Goal: Check status: Check status

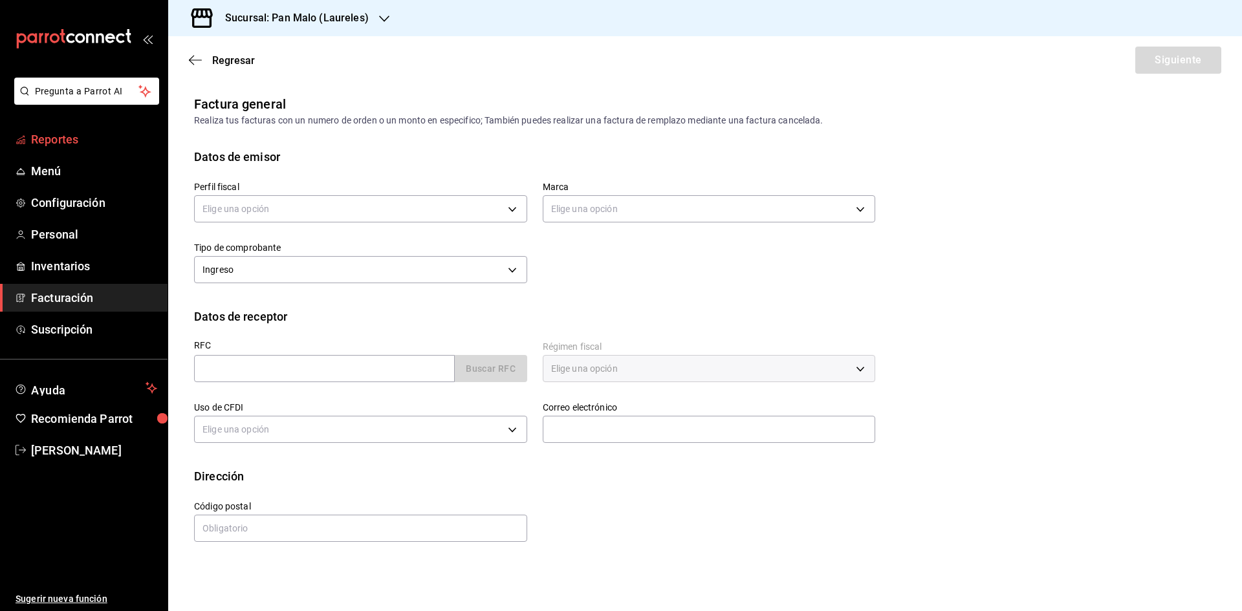
click at [94, 133] on span "Reportes" at bounding box center [94, 139] width 126 height 17
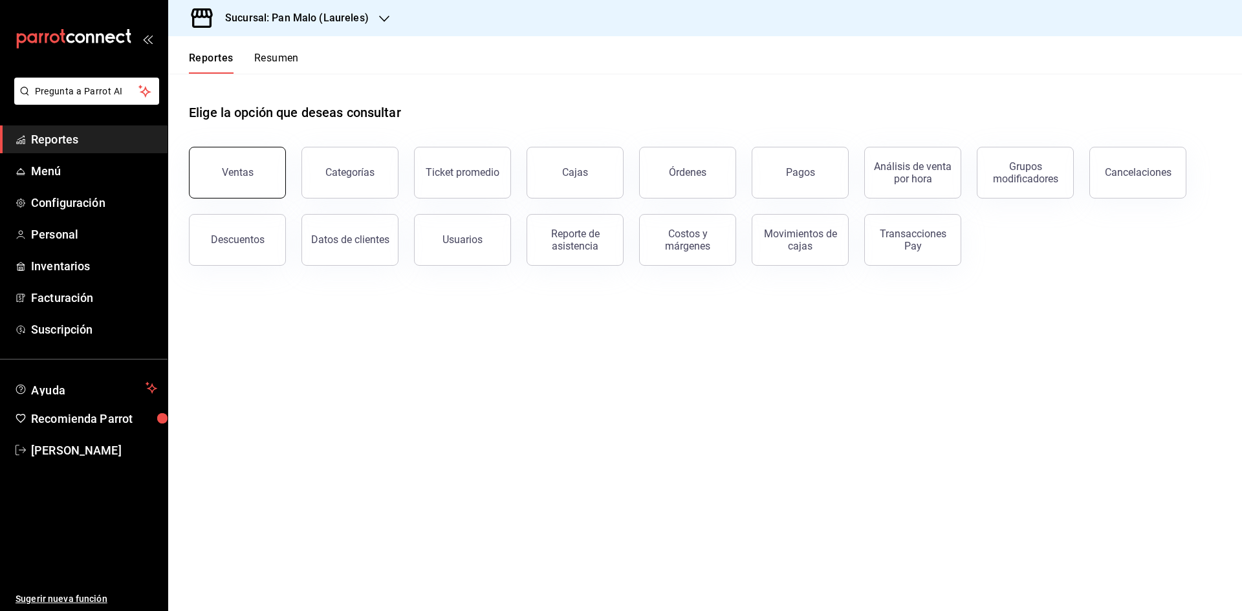
click at [250, 179] on button "Ventas" at bounding box center [237, 173] width 97 height 52
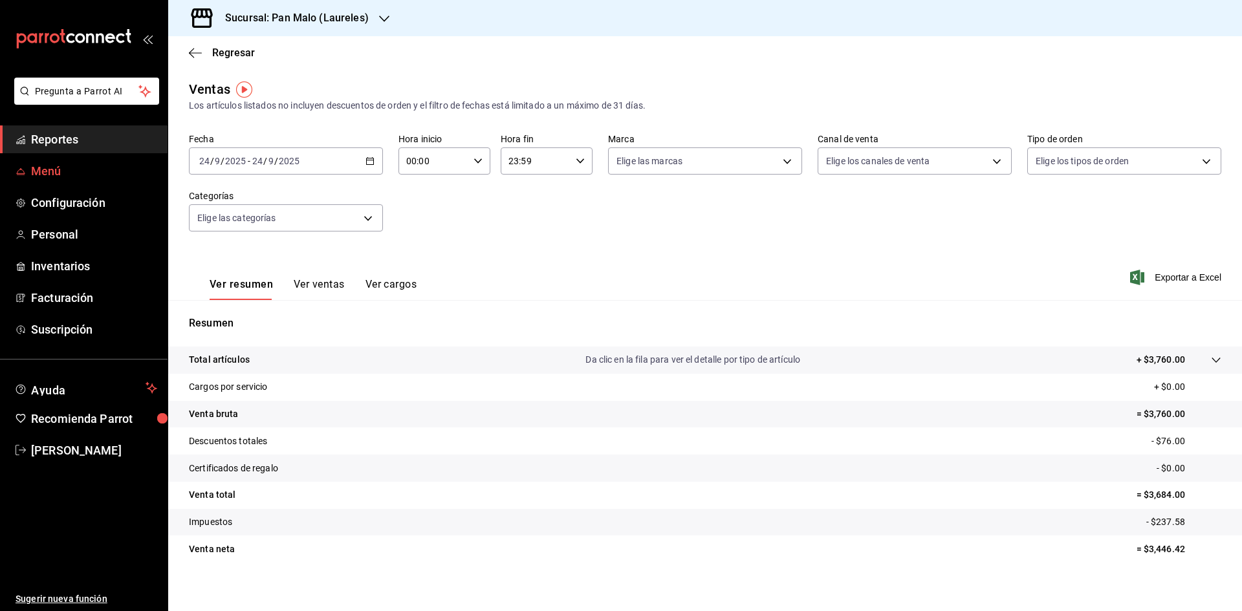
click at [43, 158] on link "Menú" at bounding box center [84, 171] width 168 height 28
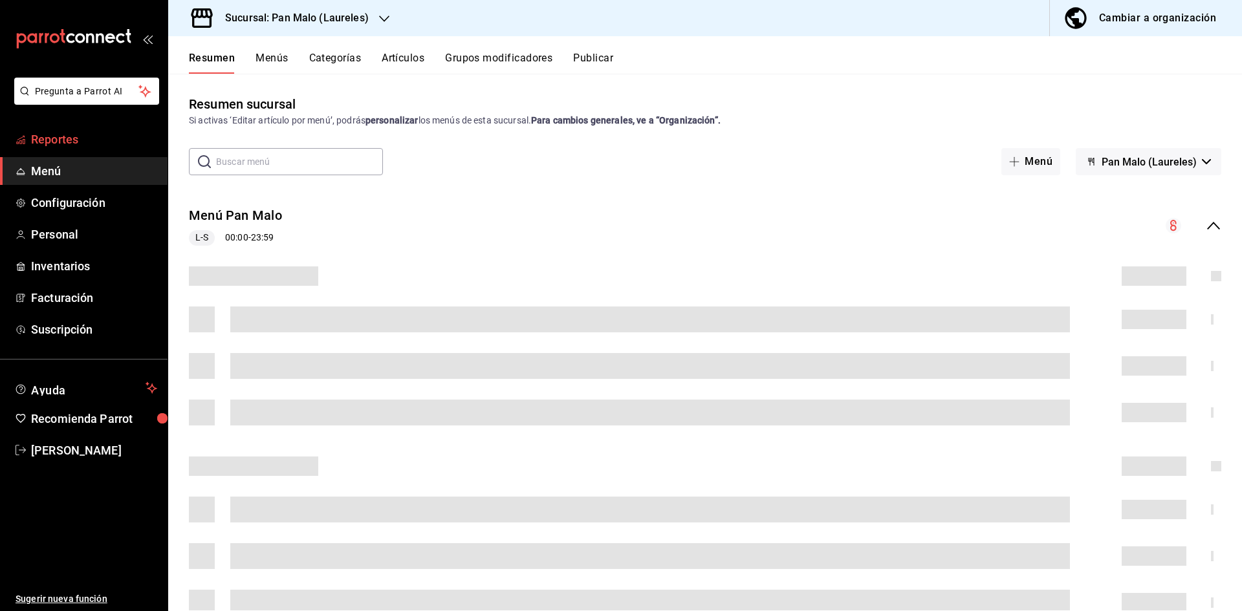
click at [58, 142] on span "Reportes" at bounding box center [94, 139] width 126 height 17
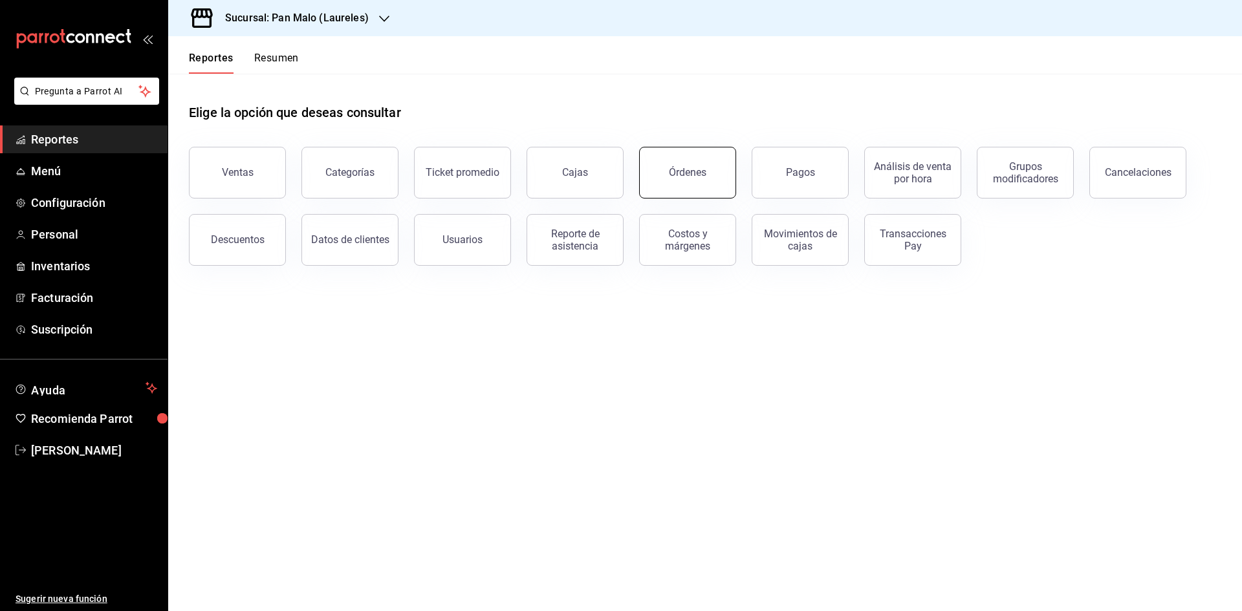
click at [713, 170] on button "Órdenes" at bounding box center [687, 173] width 97 height 52
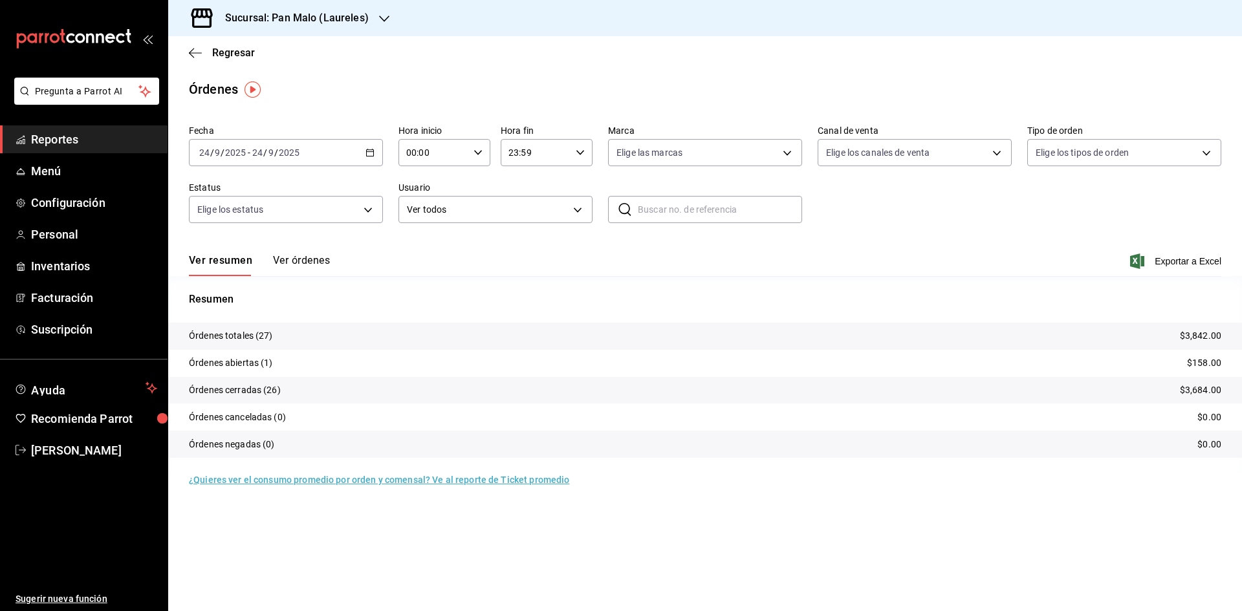
click at [367, 149] on \(Stroke\) "button" at bounding box center [367, 149] width 1 height 1
click at [281, 337] on span "Rango de fechas" at bounding box center [250, 337] width 100 height 14
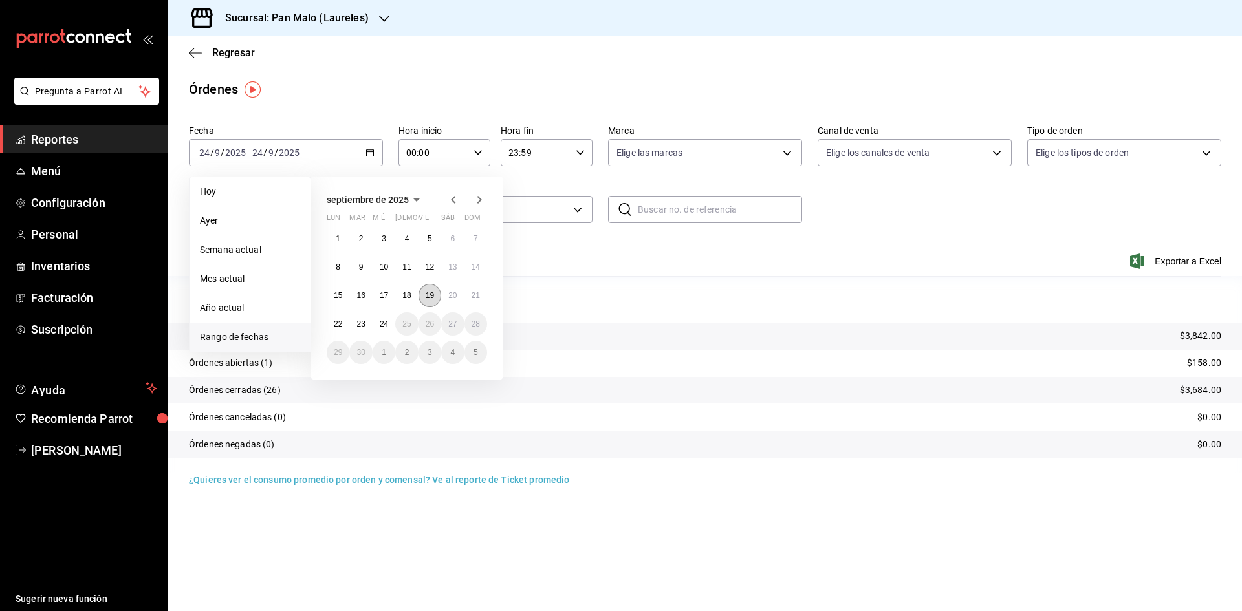
click at [422, 290] on button "19" at bounding box center [429, 295] width 23 height 23
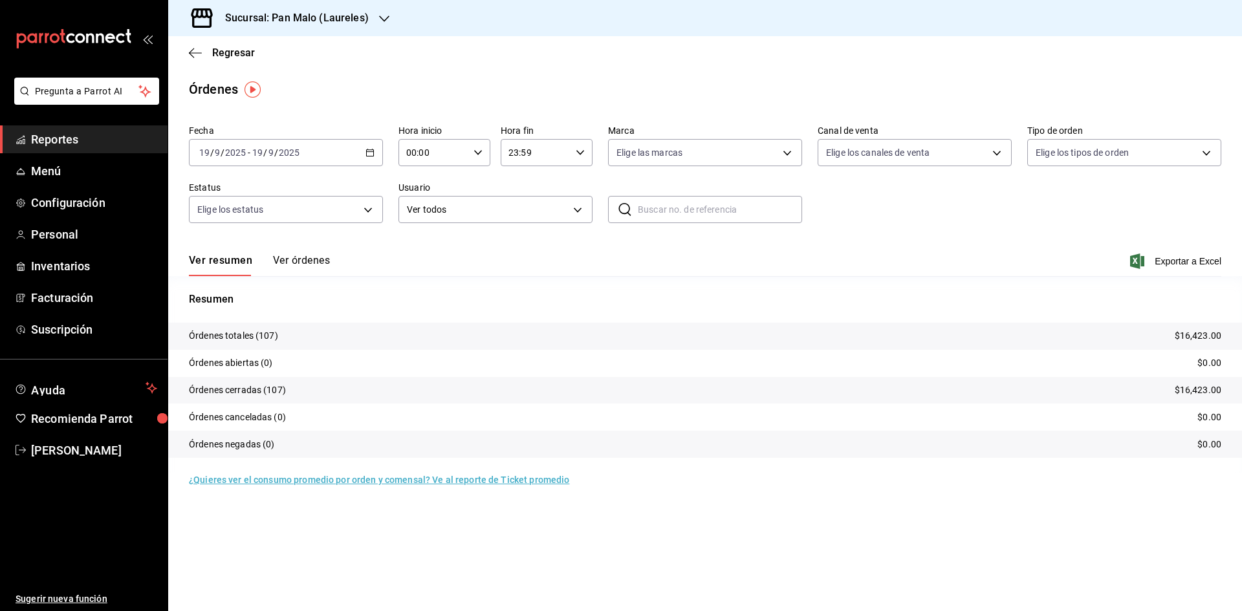
click at [318, 264] on button "Ver órdenes" at bounding box center [301, 265] width 57 height 22
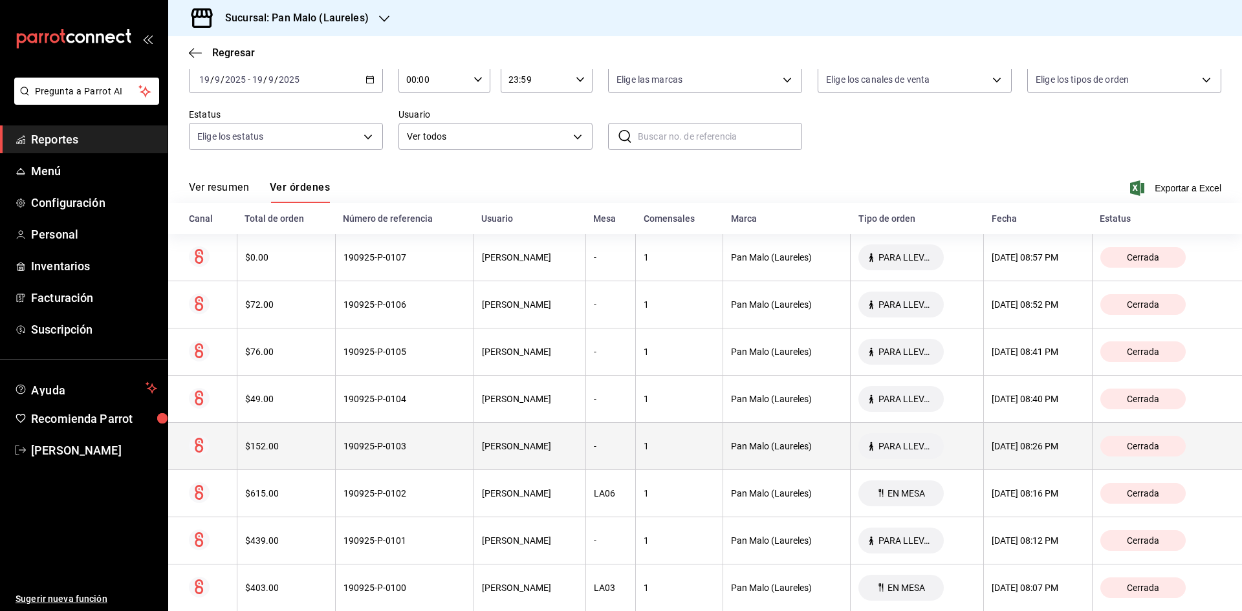
scroll to position [129, 0]
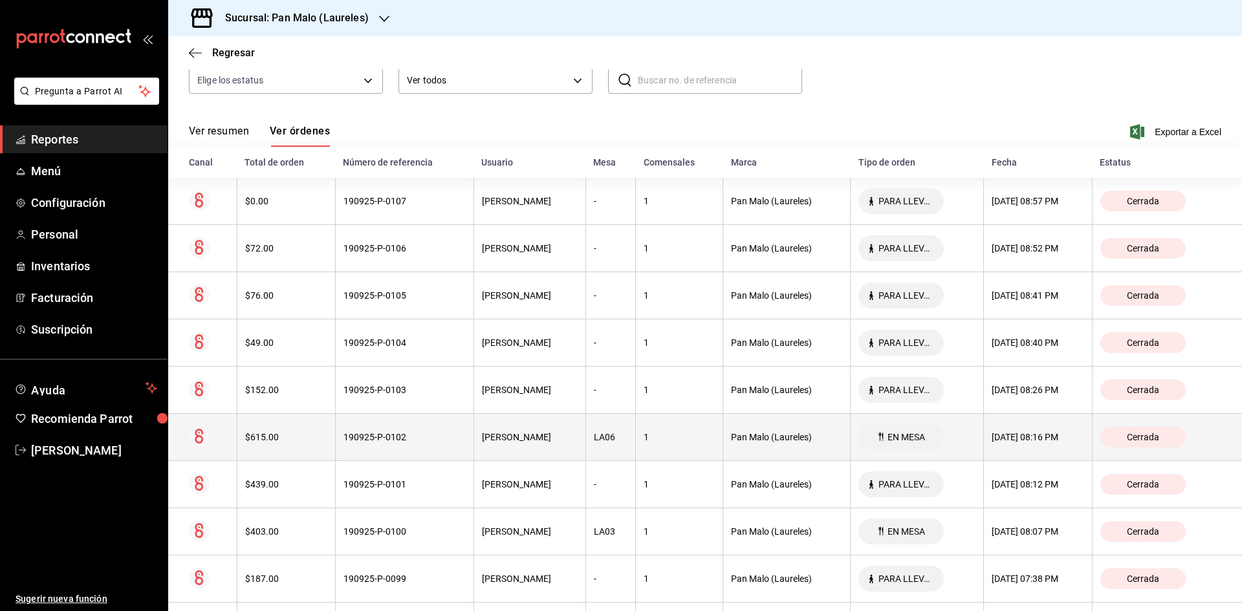
click at [999, 442] on div "[DATE] 08:16 PM" at bounding box center [1037, 437] width 92 height 10
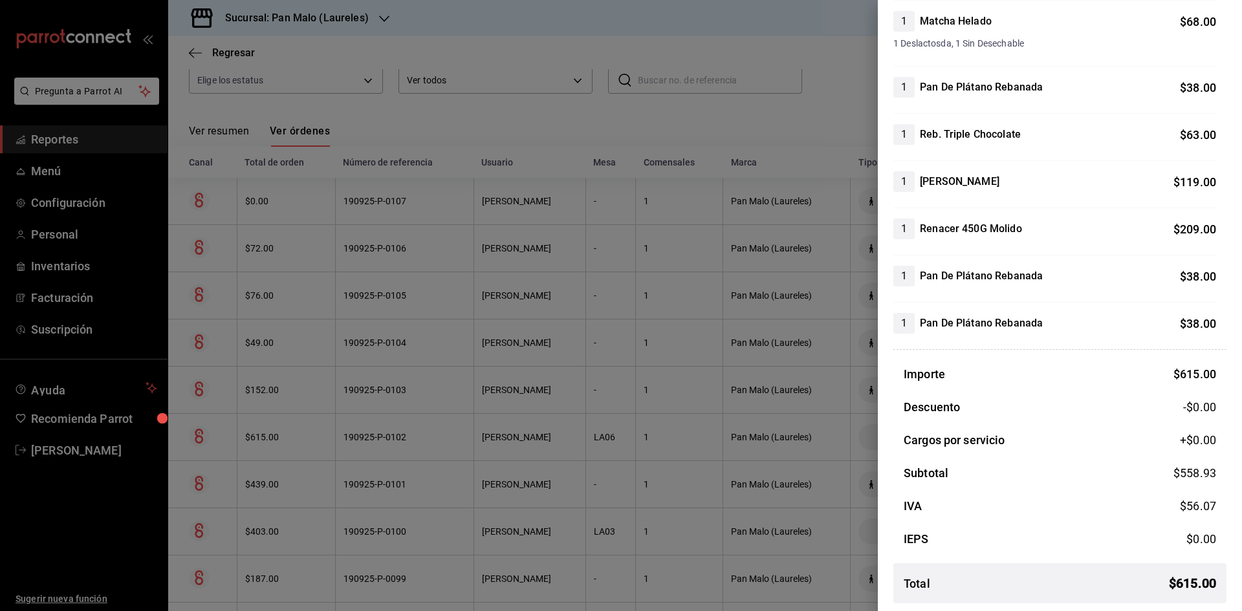
scroll to position [210, 0]
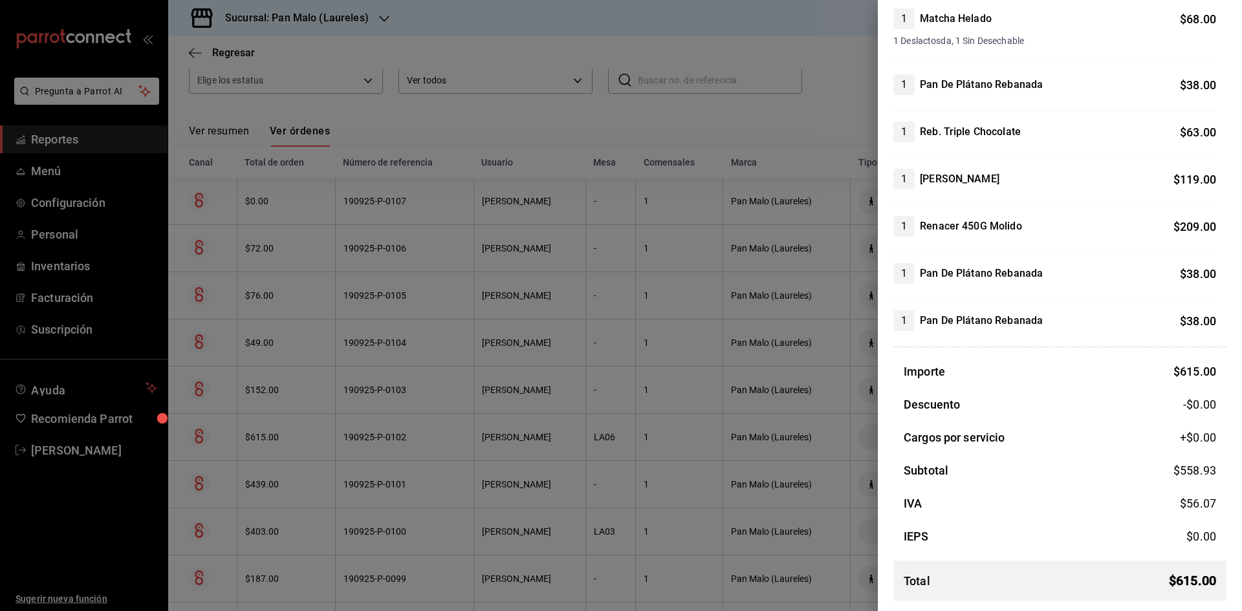
click at [292, 105] on div at bounding box center [621, 305] width 1242 height 611
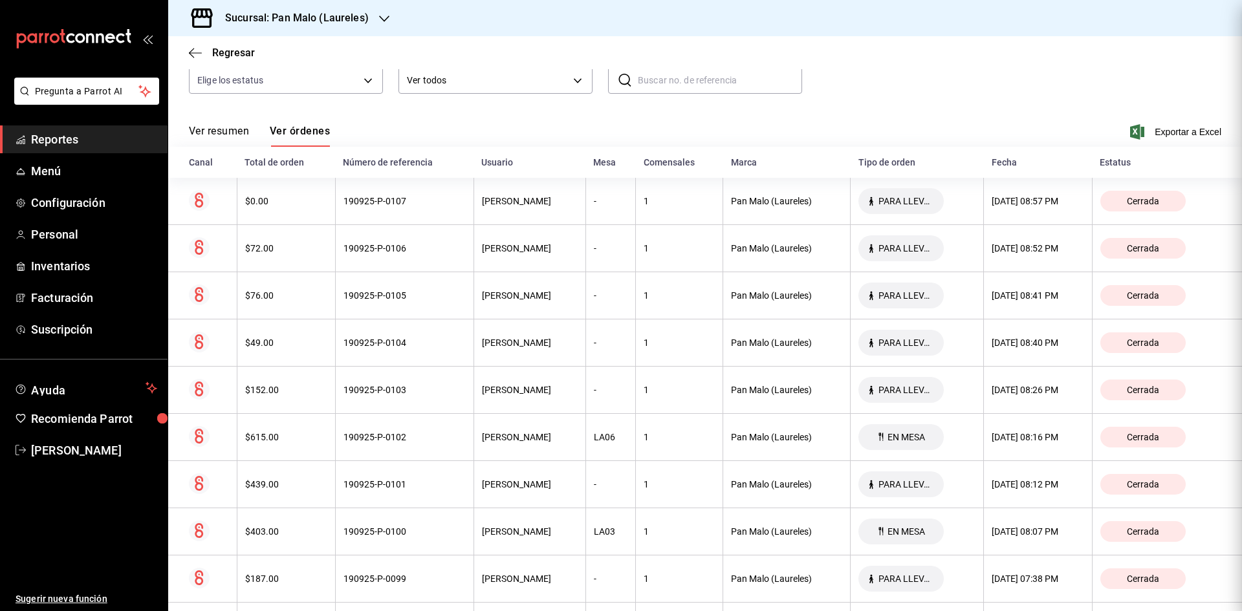
scroll to position [0, 0]
click at [66, 235] on span "Personal" at bounding box center [94, 234] width 126 height 17
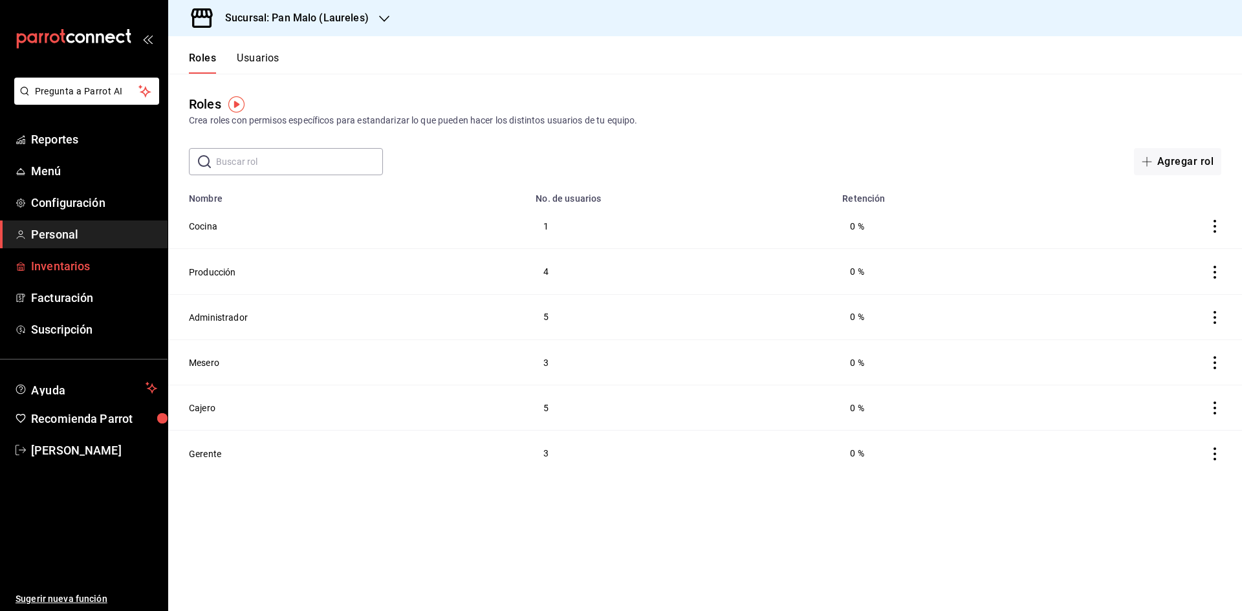
click at [74, 253] on link "Inventarios" at bounding box center [84, 266] width 168 height 28
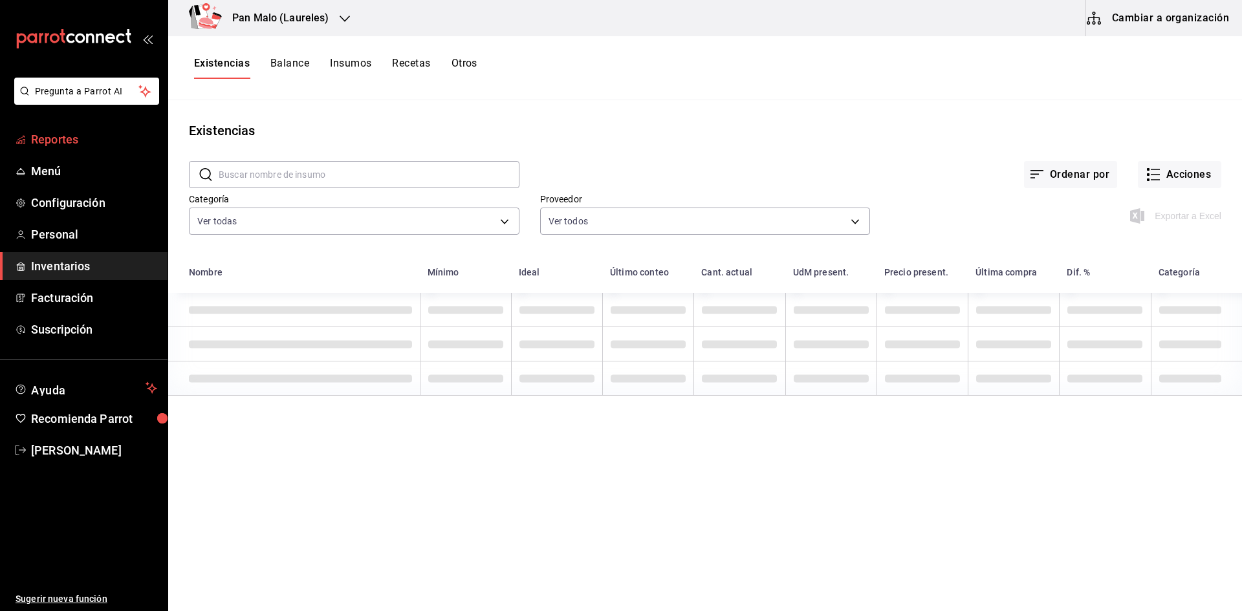
click at [70, 136] on span "Reportes" at bounding box center [94, 139] width 126 height 17
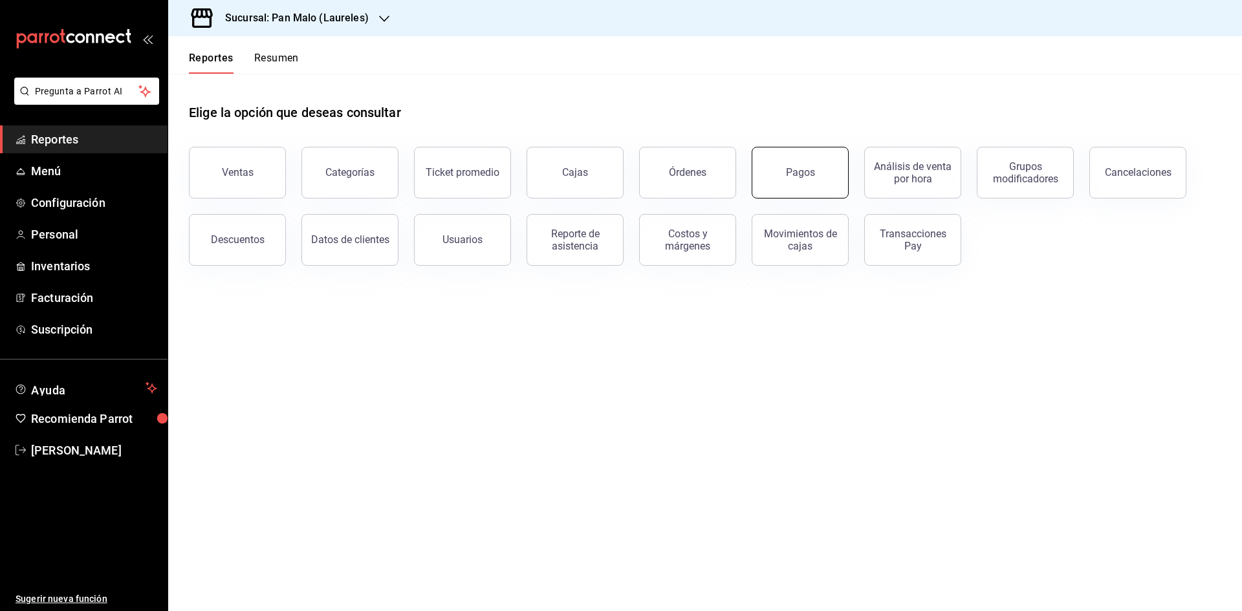
click at [819, 150] on button "Pagos" at bounding box center [800, 173] width 97 height 52
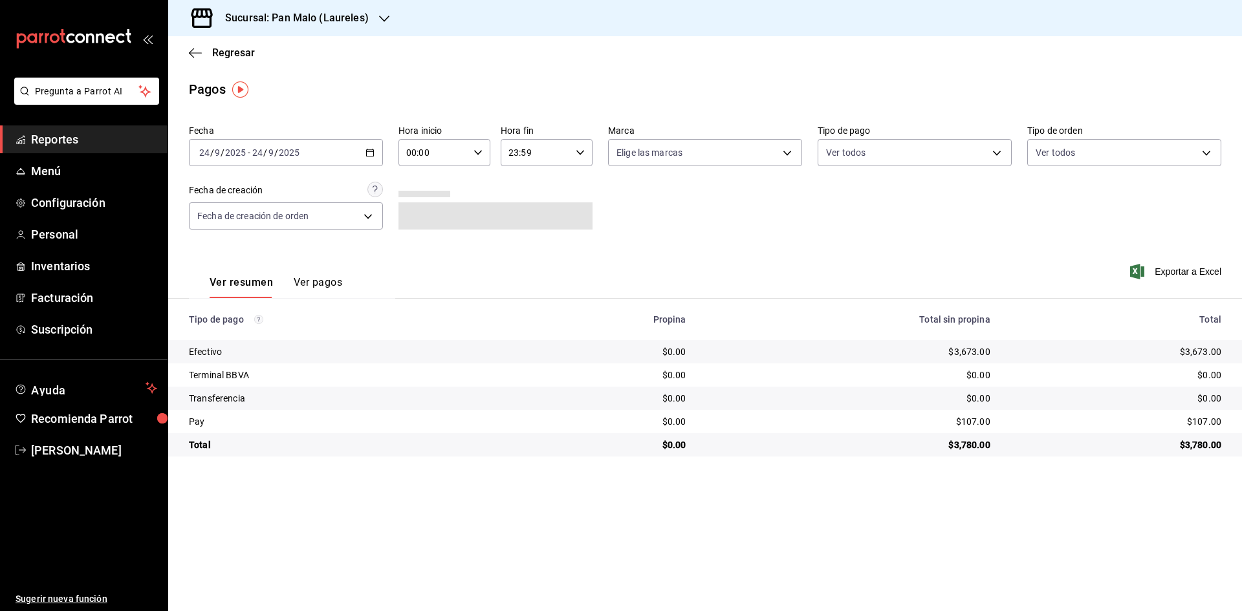
click at [327, 285] on button "Ver pagos" at bounding box center [318, 287] width 49 height 22
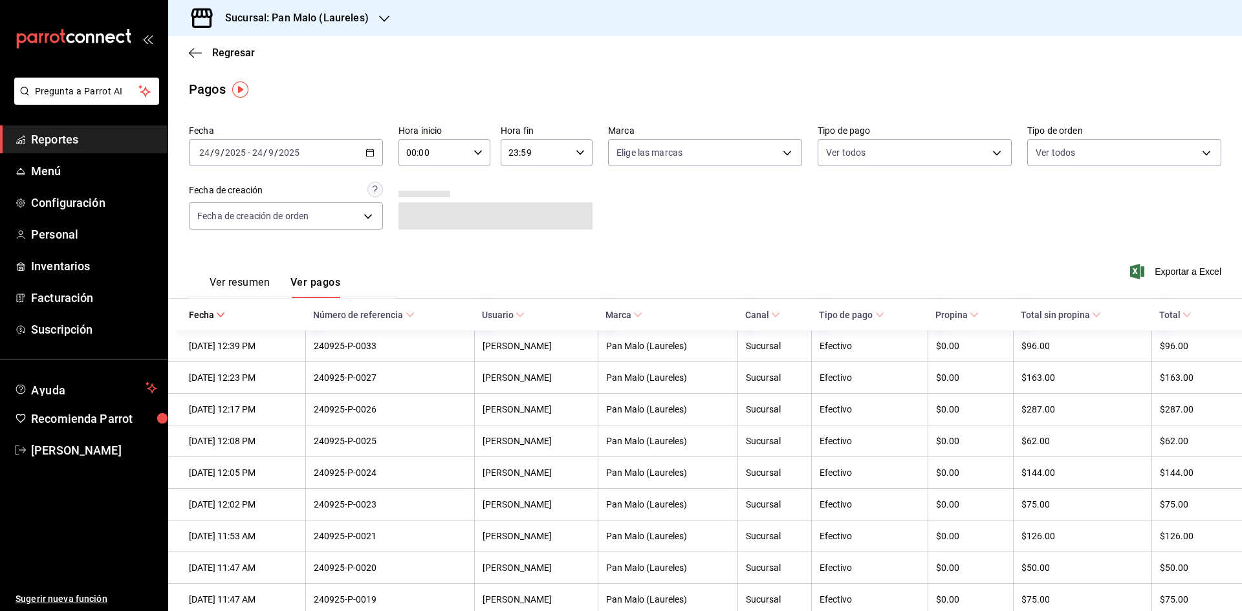
click at [68, 149] on link "Reportes" at bounding box center [84, 139] width 168 height 28
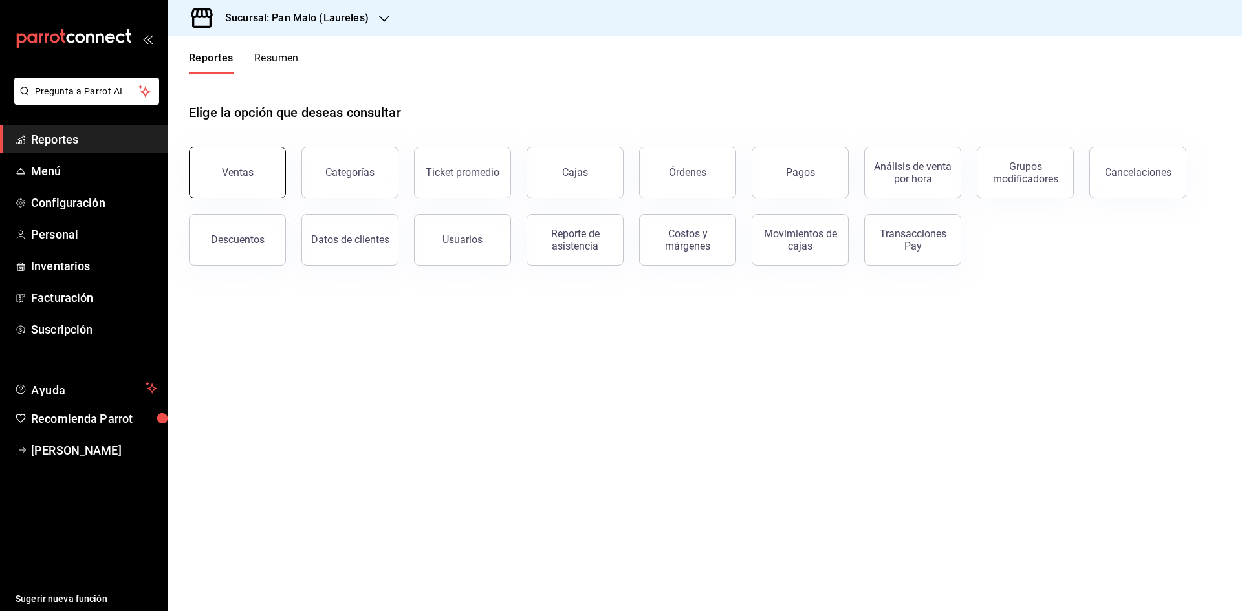
click at [237, 186] on button "Ventas" at bounding box center [237, 173] width 97 height 52
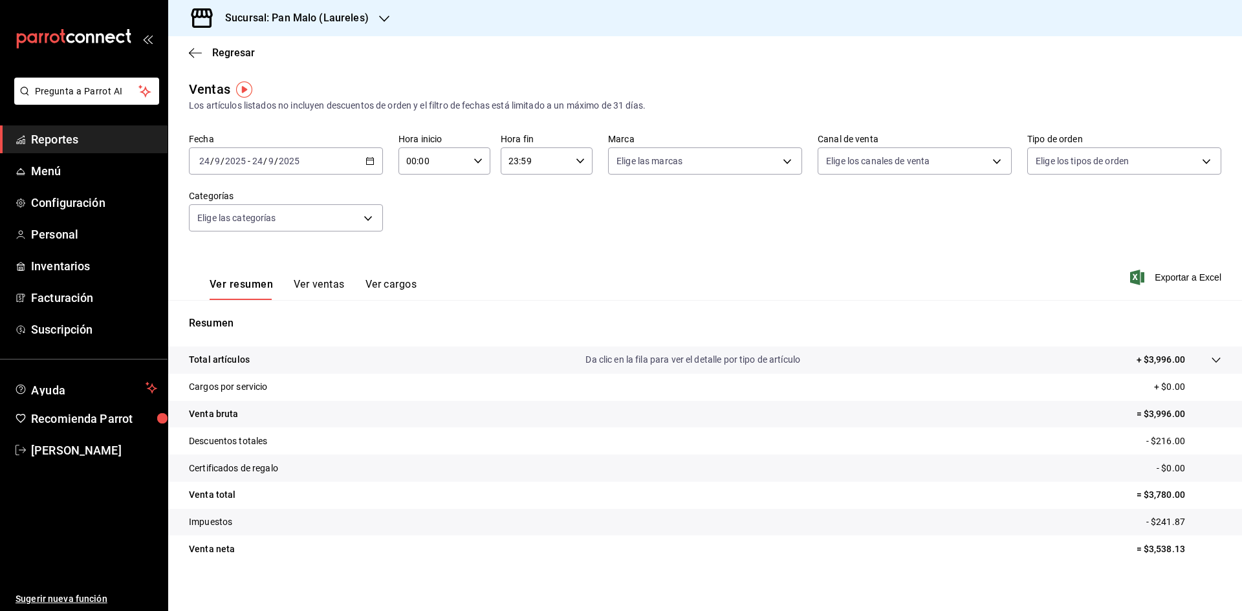
click at [332, 287] on button "Ver ventas" at bounding box center [319, 289] width 51 height 22
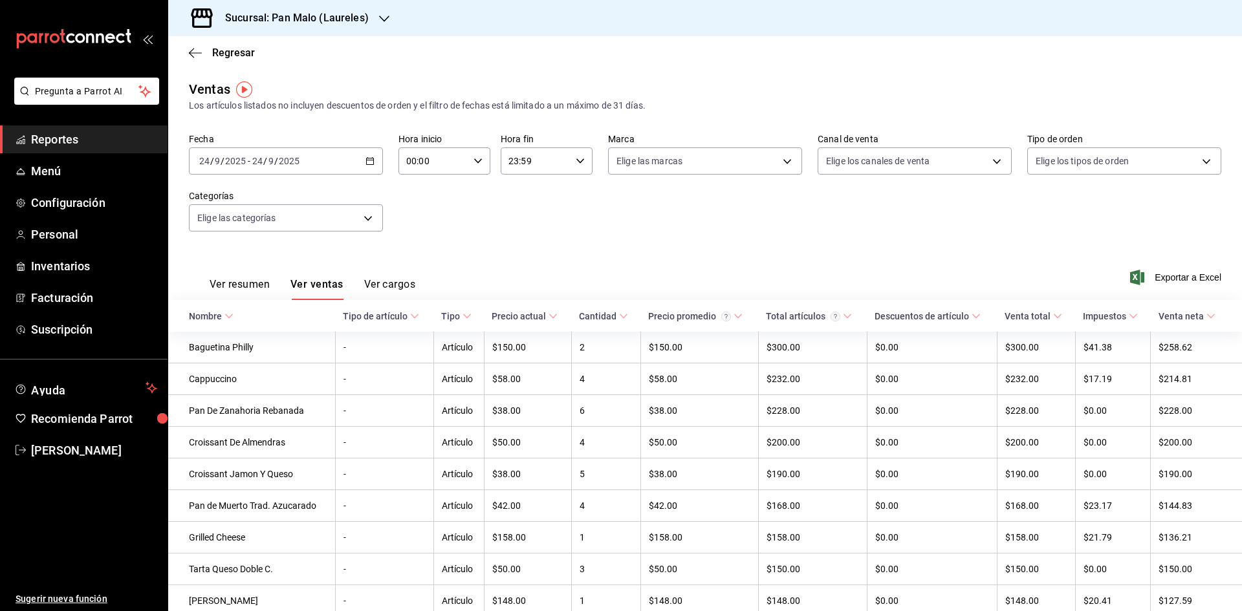
click at [395, 285] on button "Ver cargos" at bounding box center [390, 289] width 52 height 22
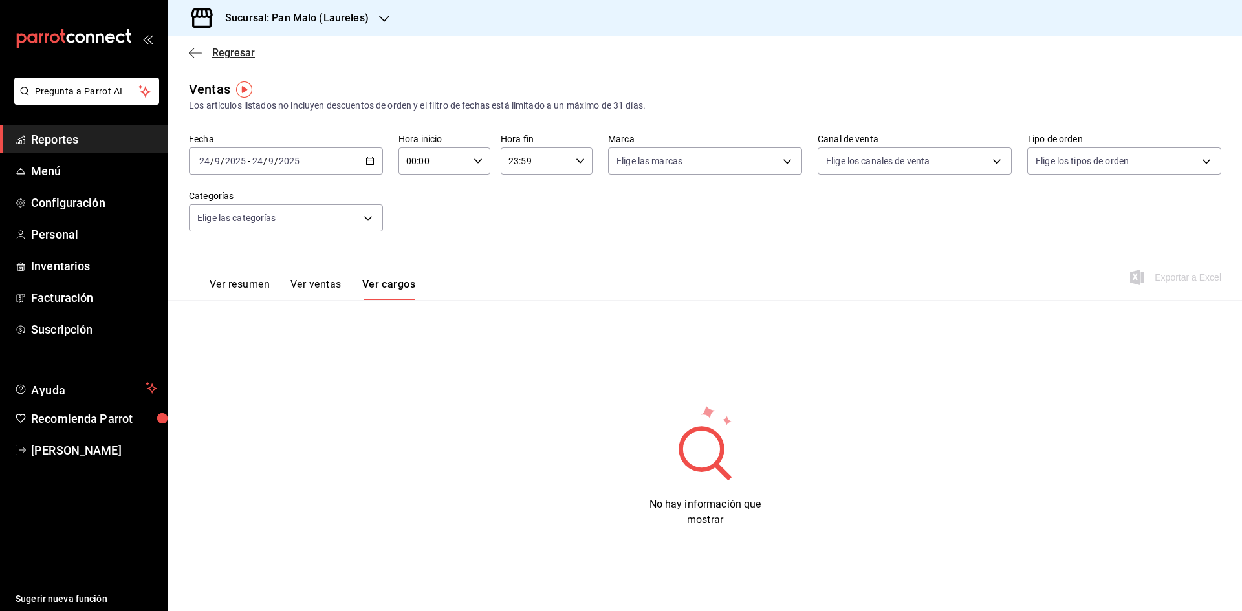
click at [200, 52] on icon "button" at bounding box center [195, 53] width 13 height 12
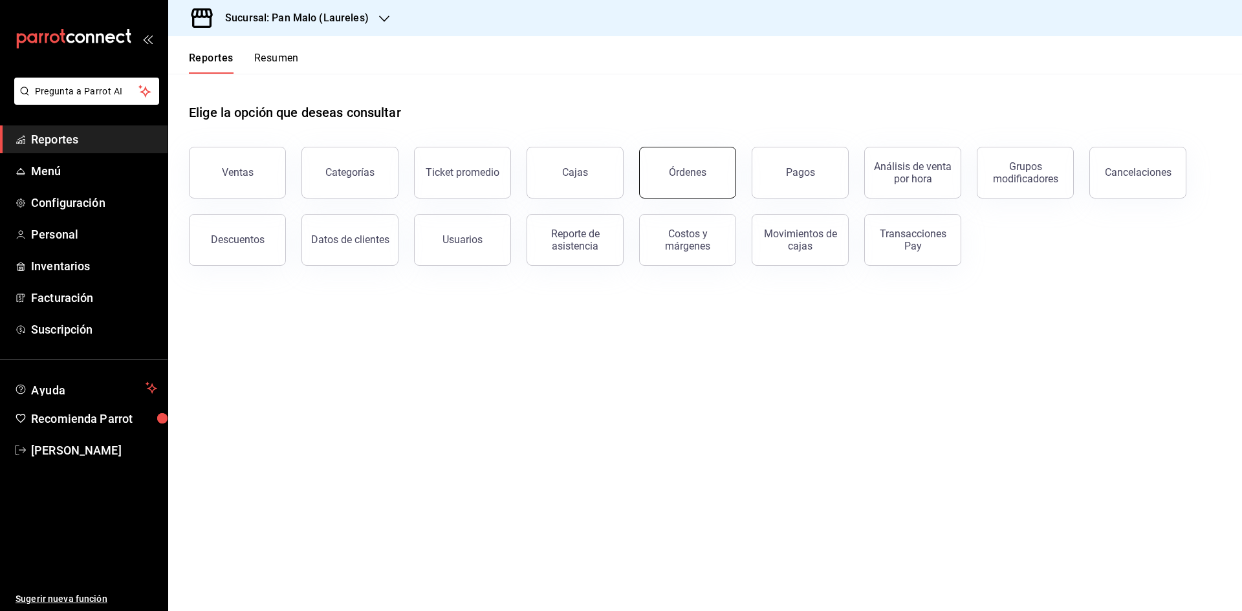
click at [666, 167] on button "Órdenes" at bounding box center [687, 173] width 97 height 52
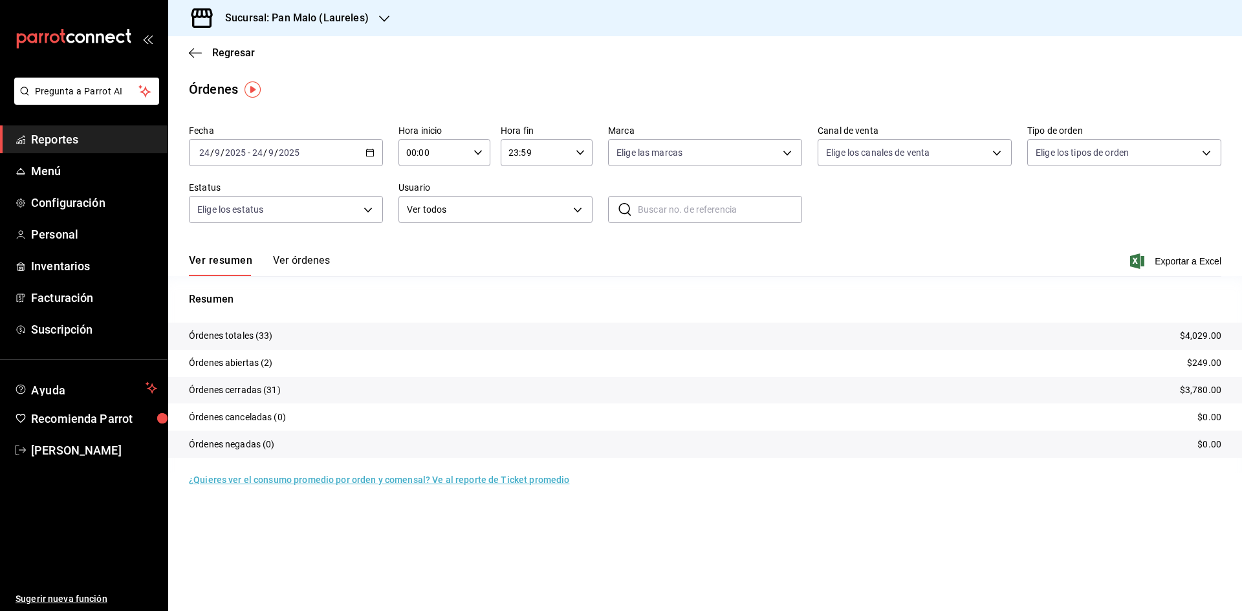
click at [321, 261] on button "Ver órdenes" at bounding box center [301, 265] width 57 height 22
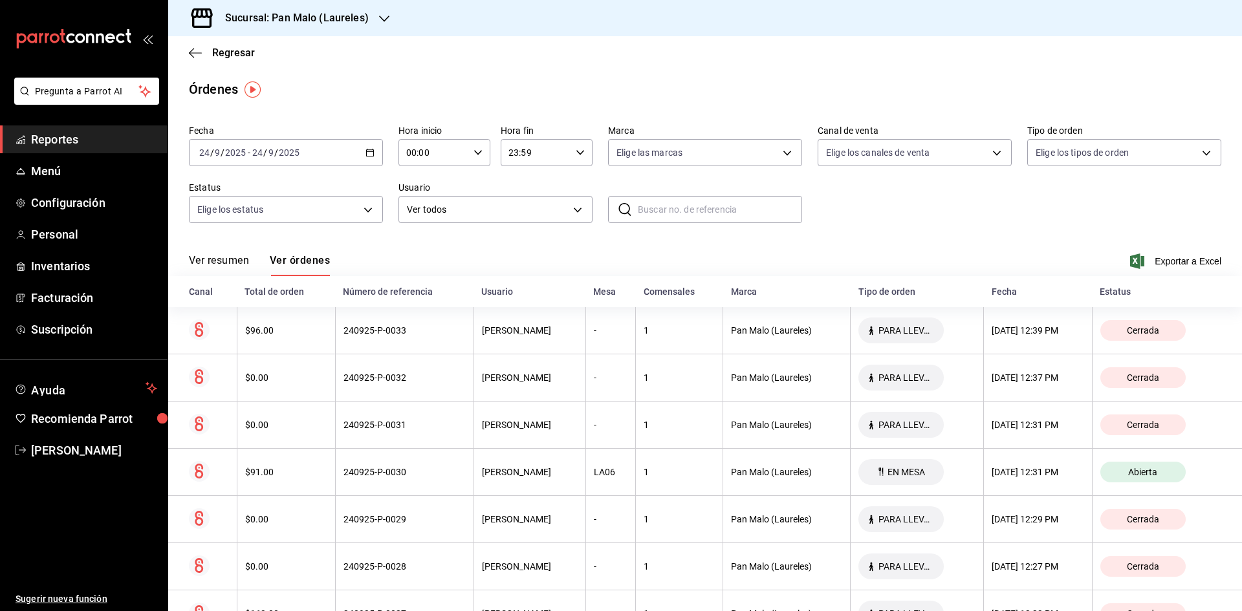
click at [362, 145] on div "[DATE] [DATE] - [DATE] [DATE]" at bounding box center [286, 152] width 194 height 27
click at [253, 323] on li "Rango de fechas" at bounding box center [249, 337] width 121 height 29
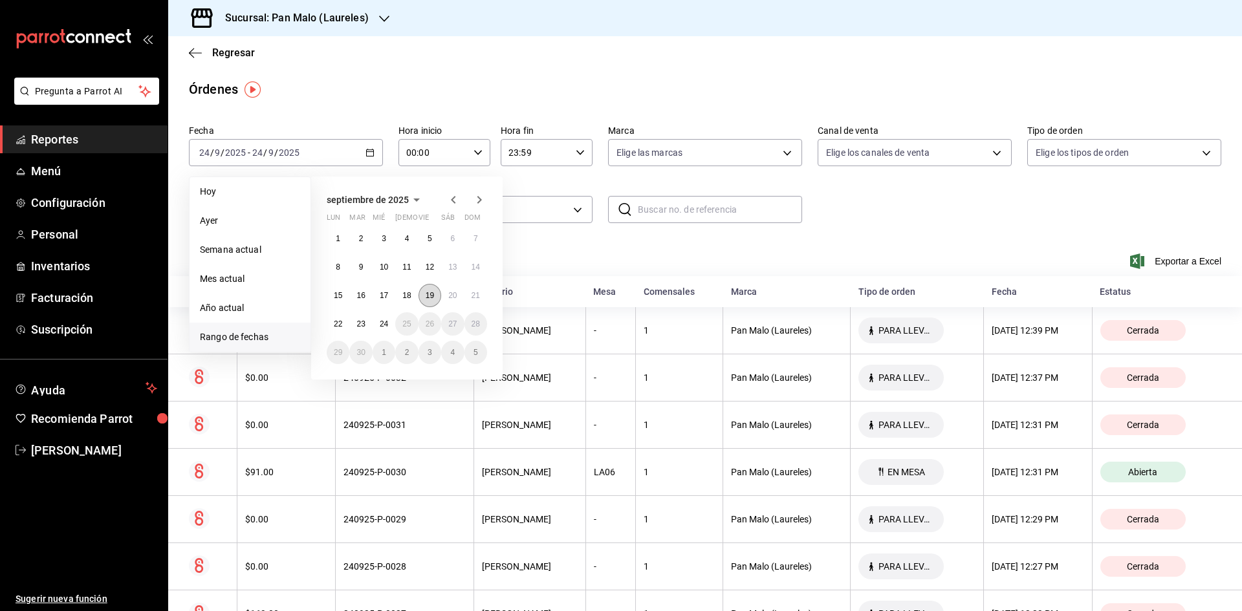
click at [432, 295] on abbr "19" at bounding box center [430, 295] width 8 height 9
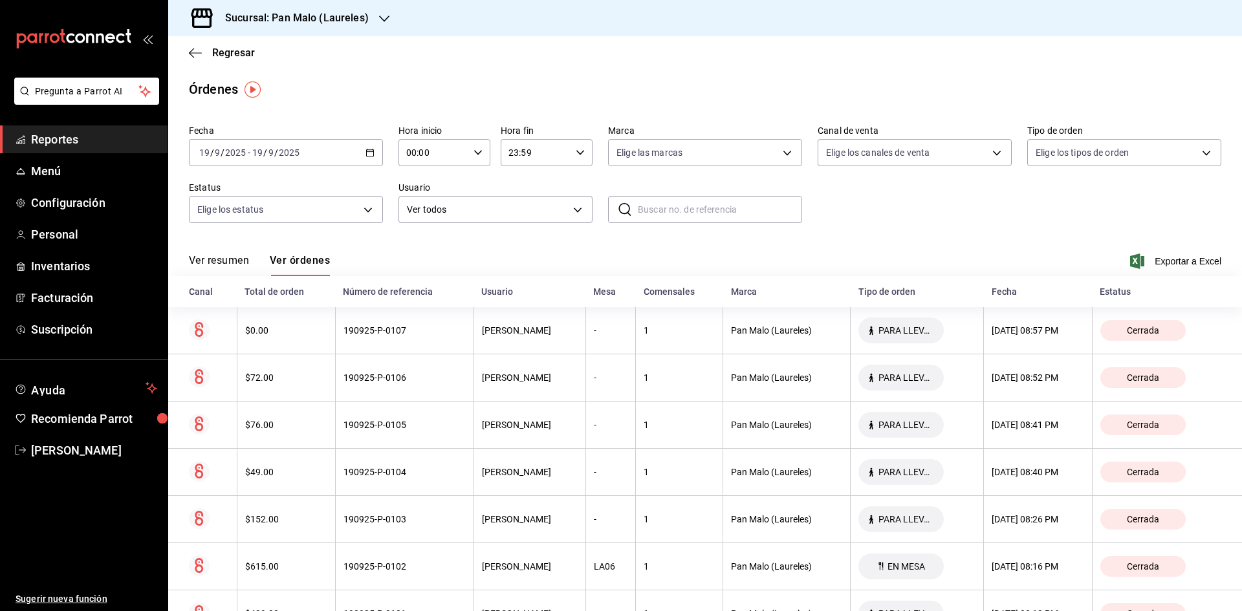
click at [481, 155] on div "00:00 Hora inicio" at bounding box center [444, 152] width 92 height 27
click at [715, 84] on div at bounding box center [621, 305] width 1242 height 611
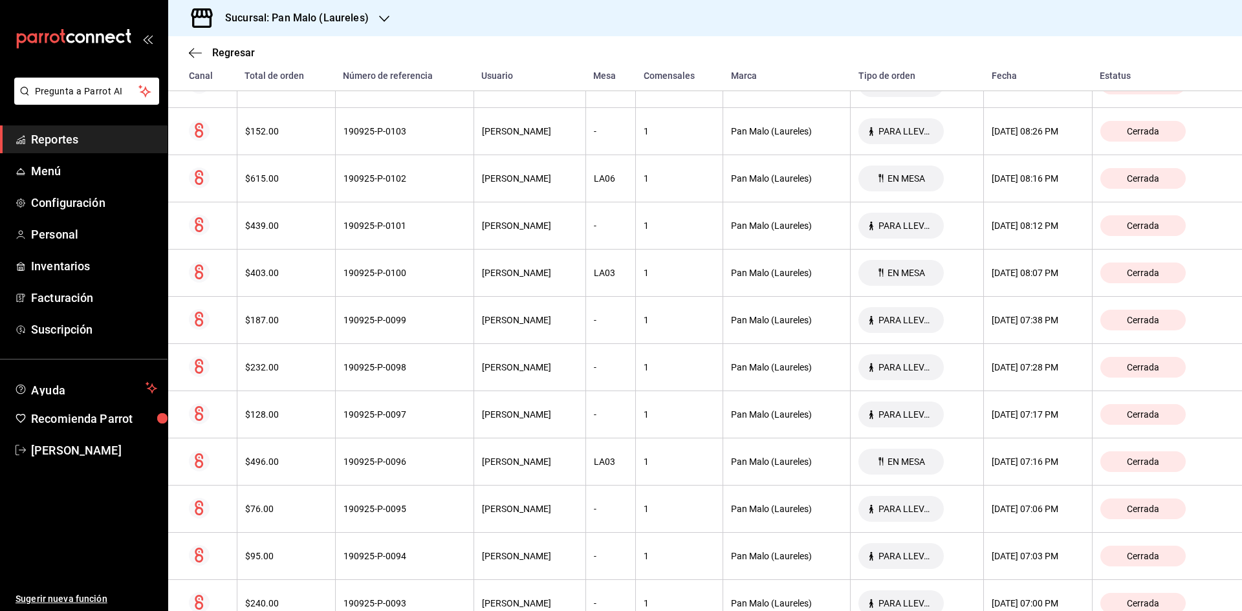
scroll to position [347, 0]
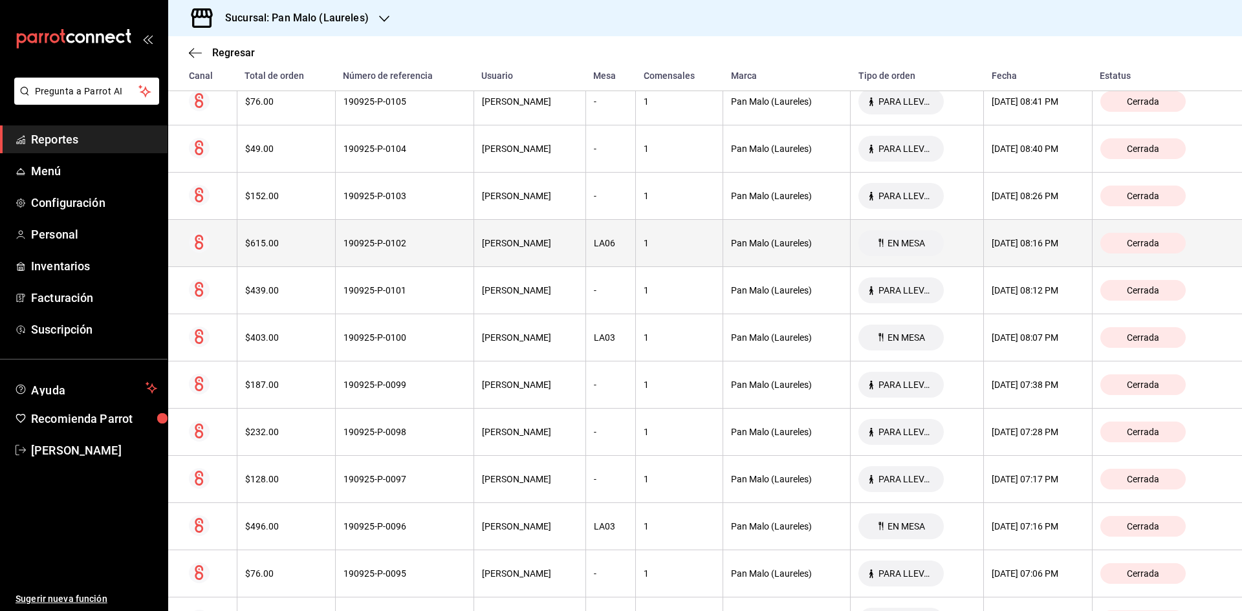
click at [900, 240] on div "EN MESA" at bounding box center [900, 243] width 85 height 26
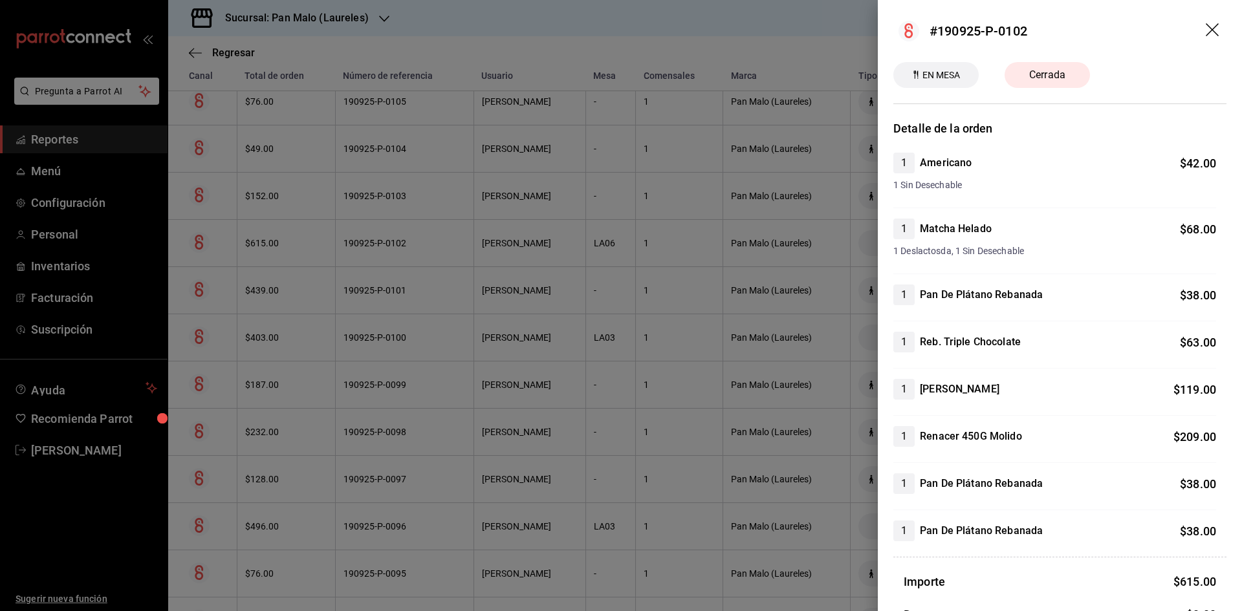
click at [140, 219] on div at bounding box center [621, 305] width 1242 height 611
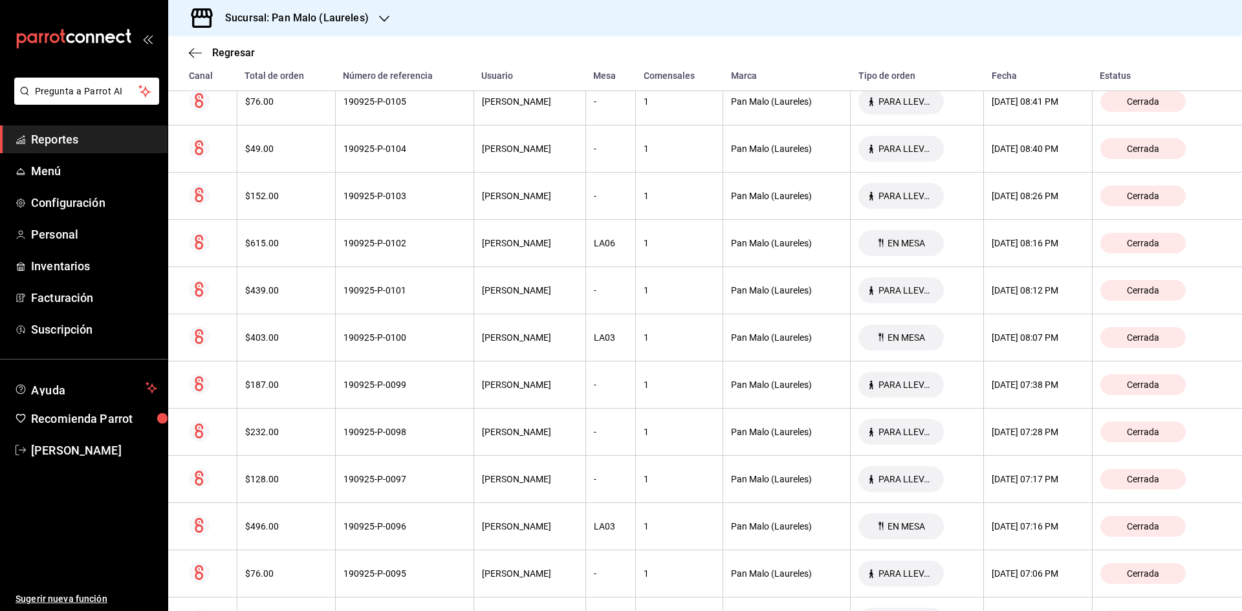
click at [135, 146] on span "Reportes" at bounding box center [94, 139] width 126 height 17
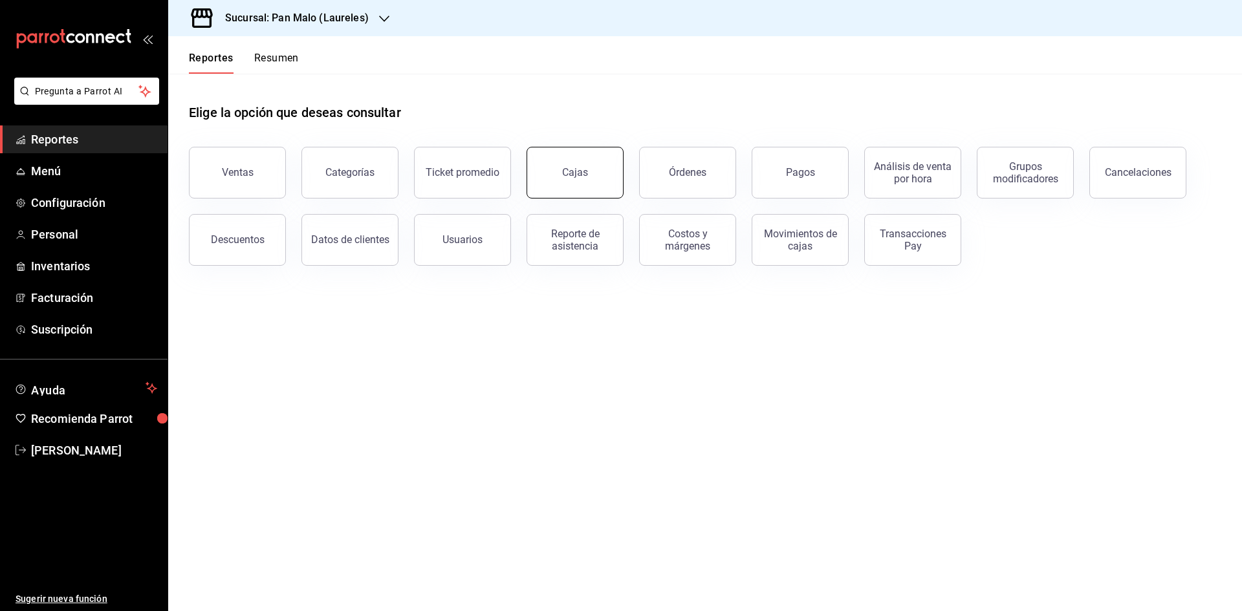
click at [569, 169] on div "Cajas" at bounding box center [575, 173] width 27 height 16
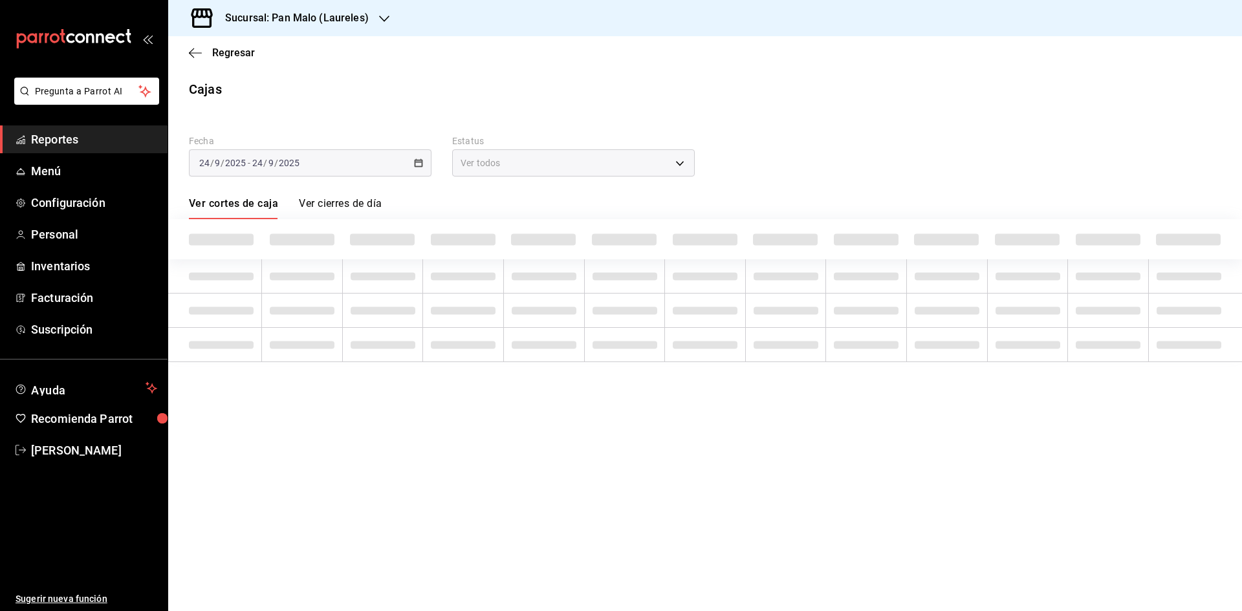
click at [360, 17] on h3 "Sucursal: Pan Malo (Laureles)" at bounding box center [292, 18] width 154 height 16
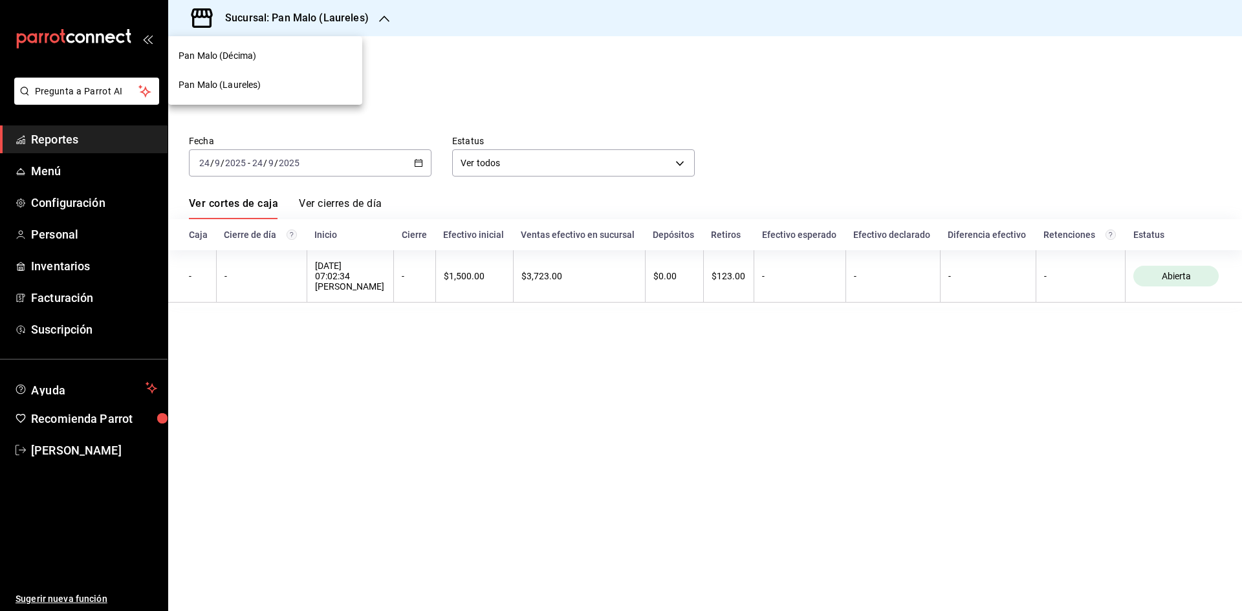
click at [290, 57] on div "Pan Malo (Décima)" at bounding box center [265, 56] width 173 height 14
click at [422, 160] on icon "button" at bounding box center [418, 162] width 9 height 9
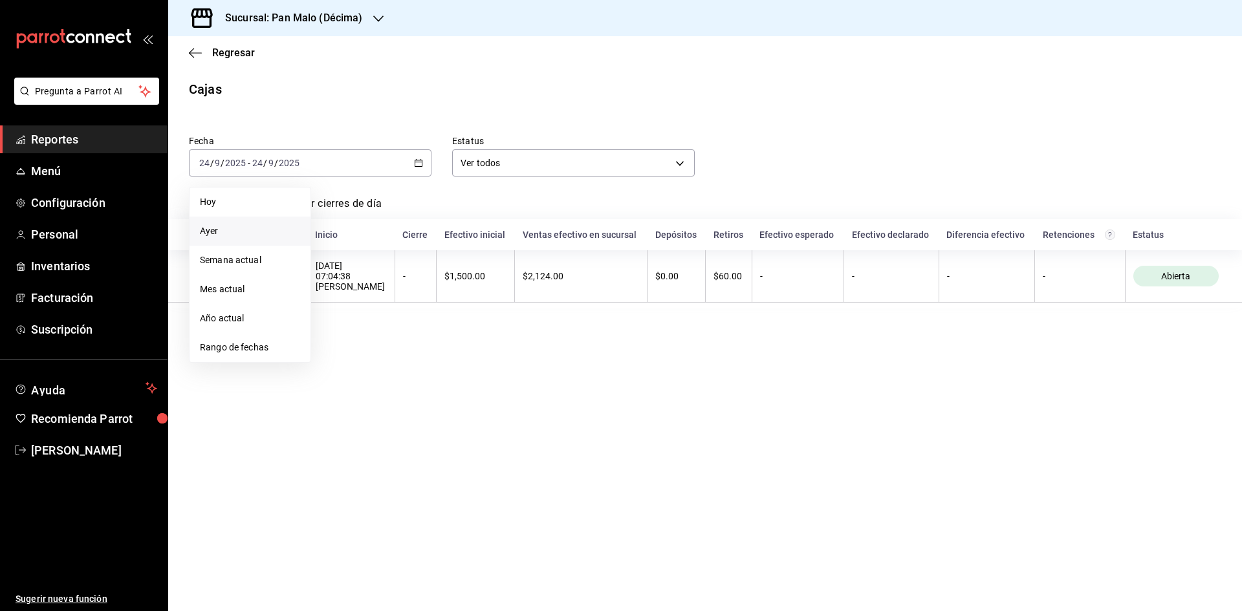
click at [222, 222] on li "Ayer" at bounding box center [249, 231] width 121 height 29
